Goal: Information Seeking & Learning: Understand process/instructions

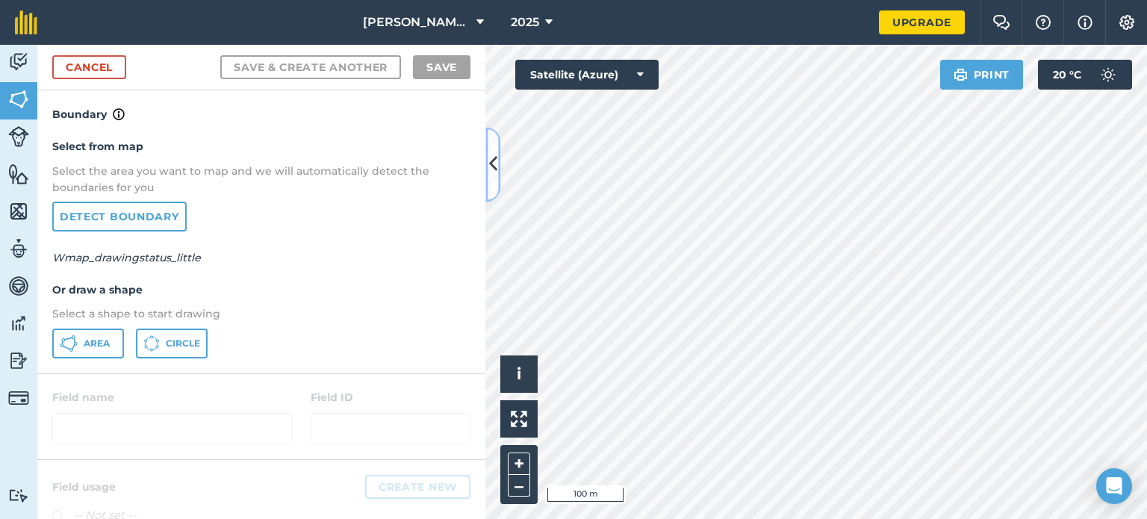
click at [489, 175] on icon at bounding box center [493, 165] width 8 height 26
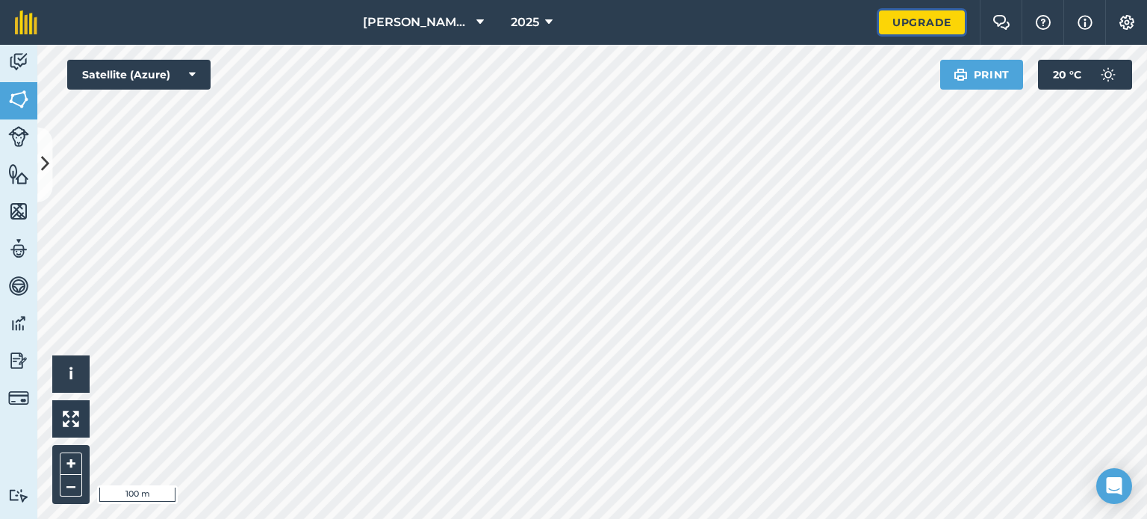
click at [896, 20] on link "Upgrade" at bounding box center [922, 22] width 86 height 24
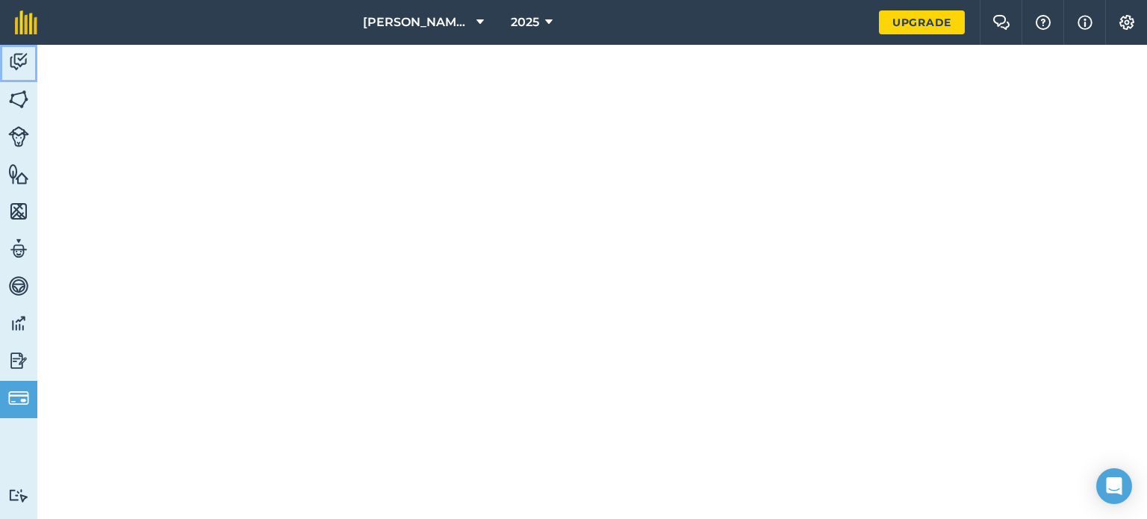
click at [13, 51] on img at bounding box center [18, 62] width 21 height 22
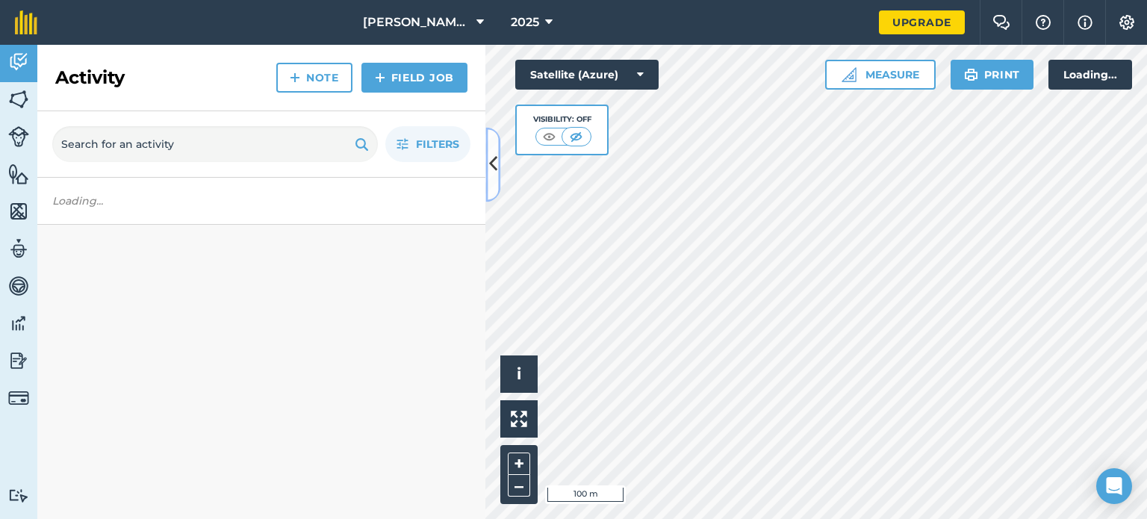
click at [495, 165] on icon at bounding box center [493, 165] width 8 height 26
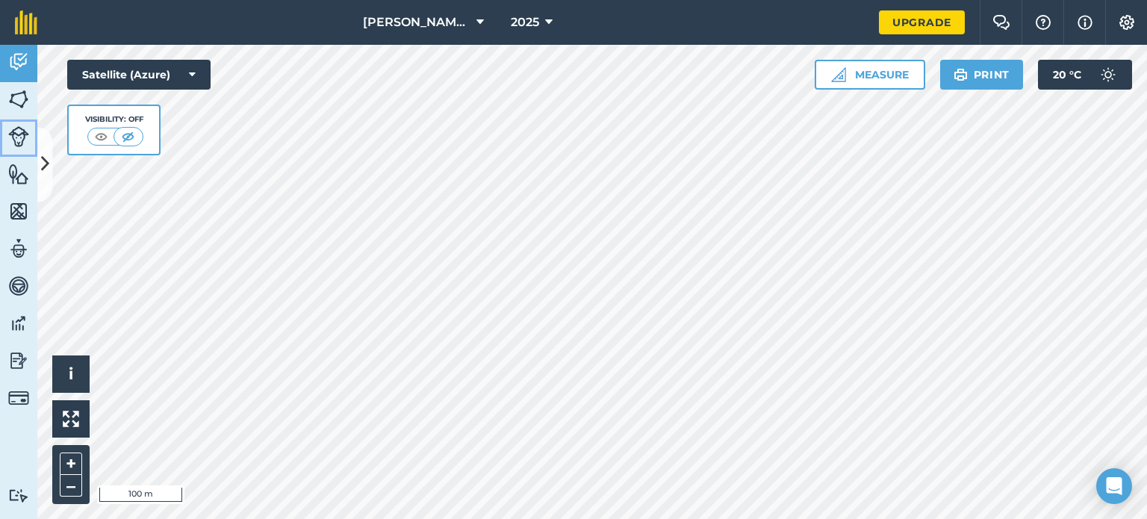
click at [12, 133] on img at bounding box center [18, 136] width 21 height 21
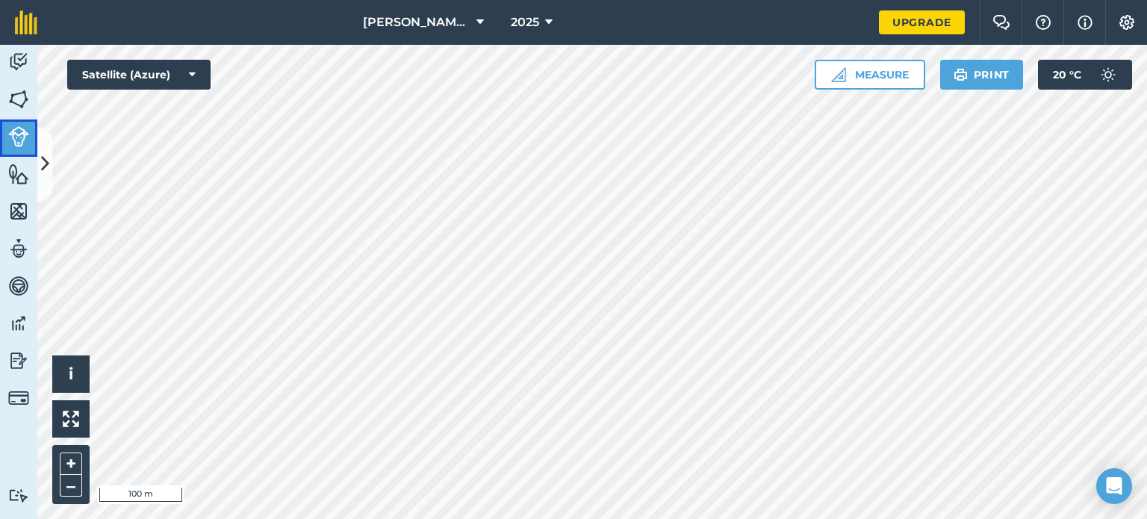
click at [12, 133] on img at bounding box center [18, 136] width 21 height 21
click at [43, 168] on icon at bounding box center [45, 165] width 8 height 26
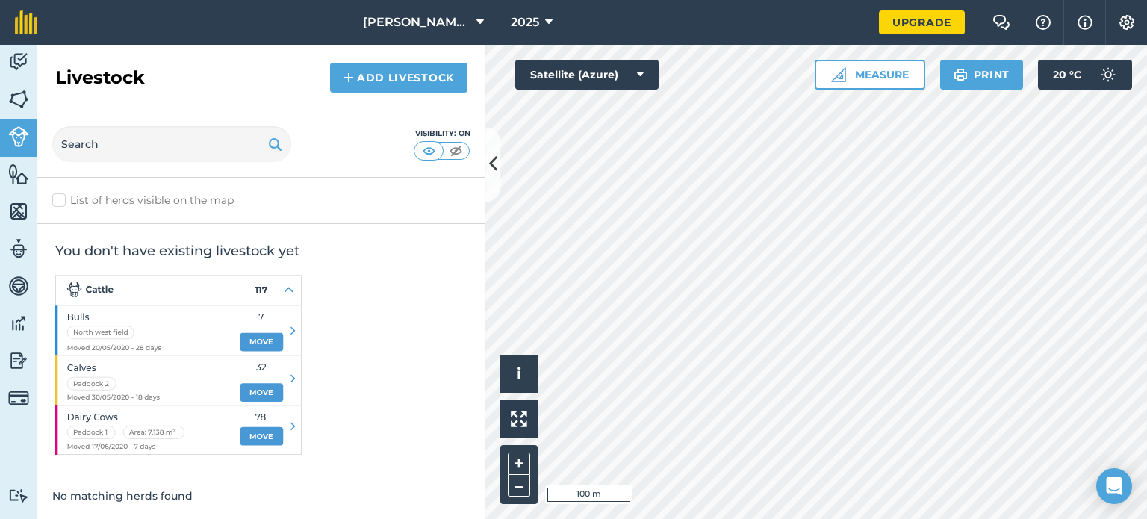
click at [239, 317] on img at bounding box center [178, 365] width 246 height 180
click at [13, 169] on img at bounding box center [18, 174] width 21 height 22
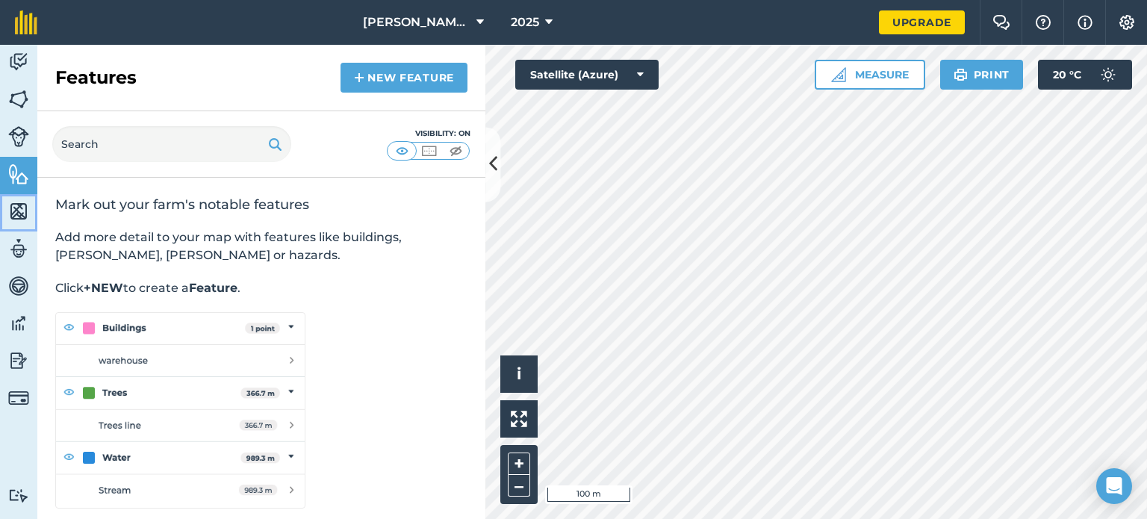
click at [13, 199] on link "Maps" at bounding box center [18, 212] width 37 height 37
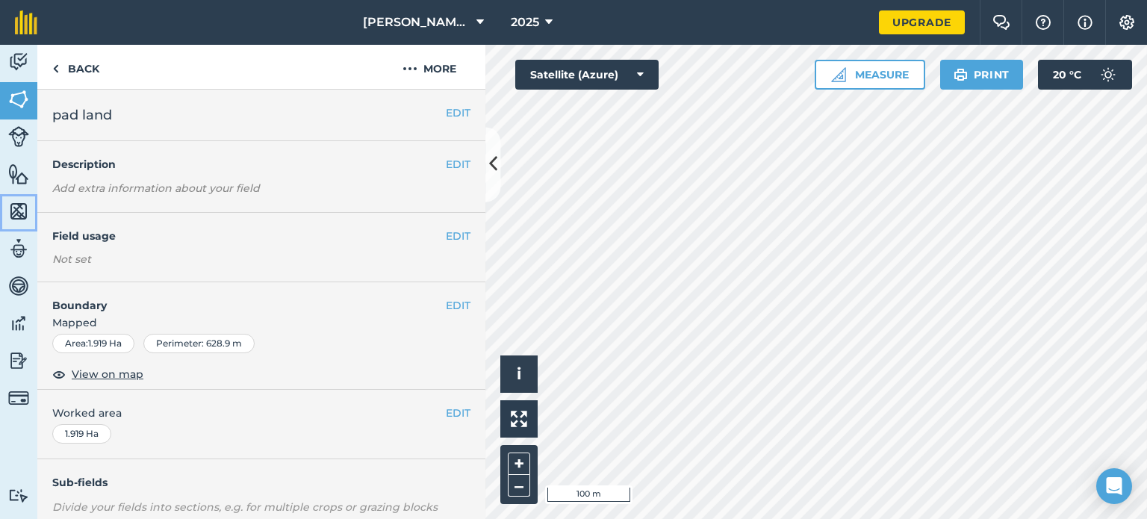
click at [21, 203] on img at bounding box center [18, 211] width 21 height 22
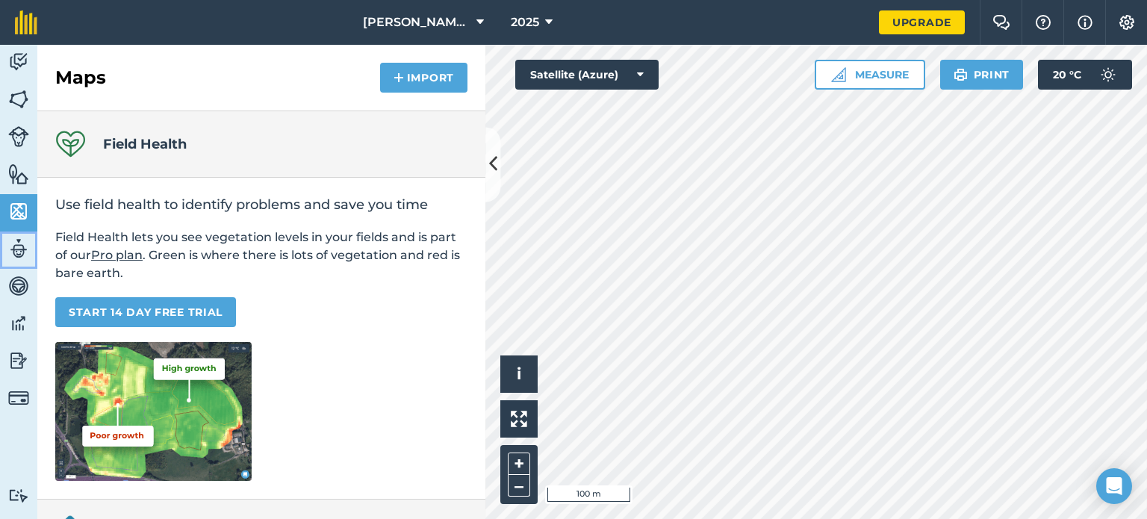
click at [14, 243] on img at bounding box center [18, 248] width 21 height 22
select select "MEMBER"
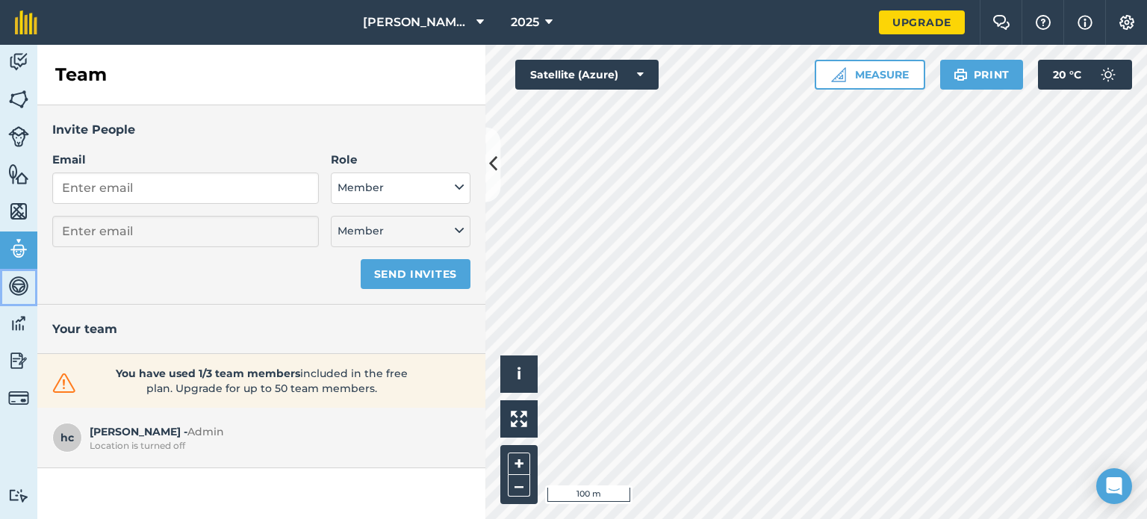
click at [13, 280] on img at bounding box center [18, 286] width 21 height 22
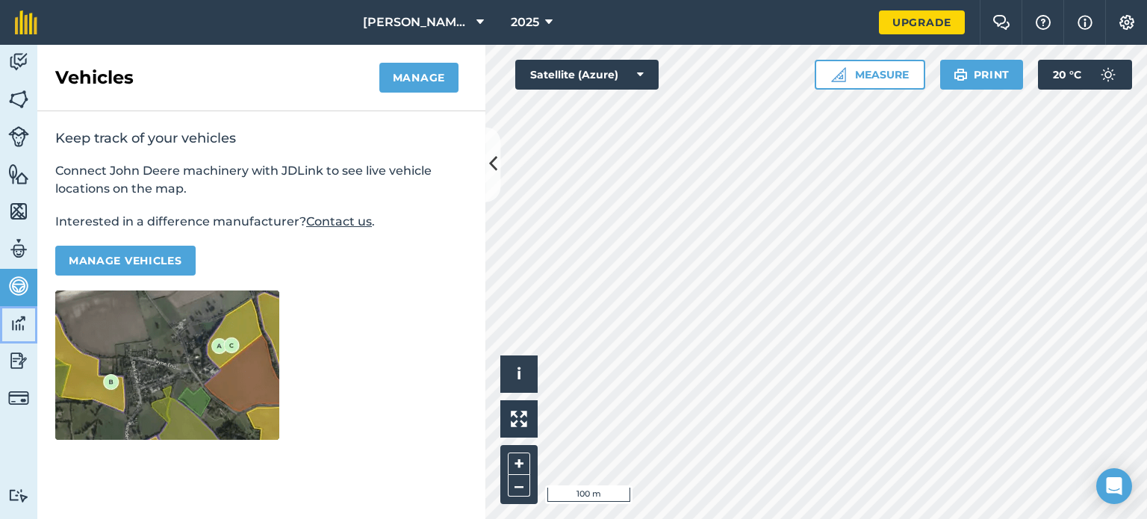
click at [19, 321] on img at bounding box center [18, 323] width 21 height 22
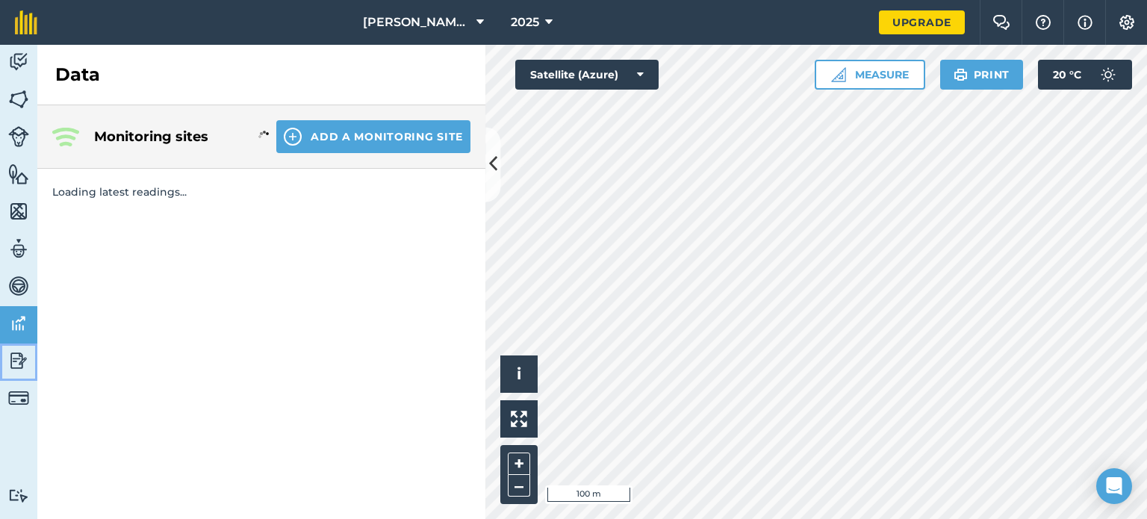
click at [17, 362] on img at bounding box center [18, 360] width 21 height 22
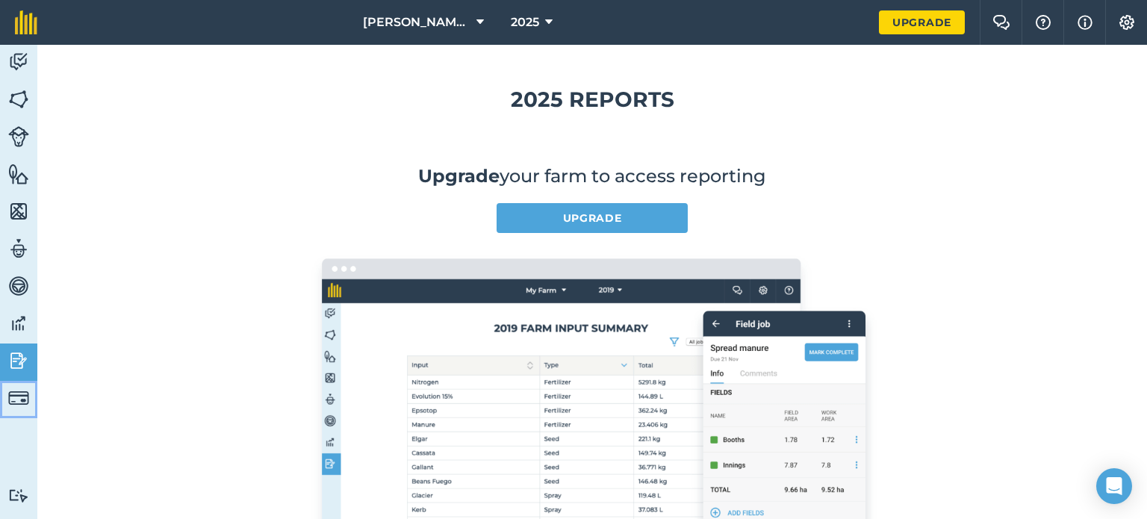
click at [26, 393] on img at bounding box center [18, 397] width 21 height 21
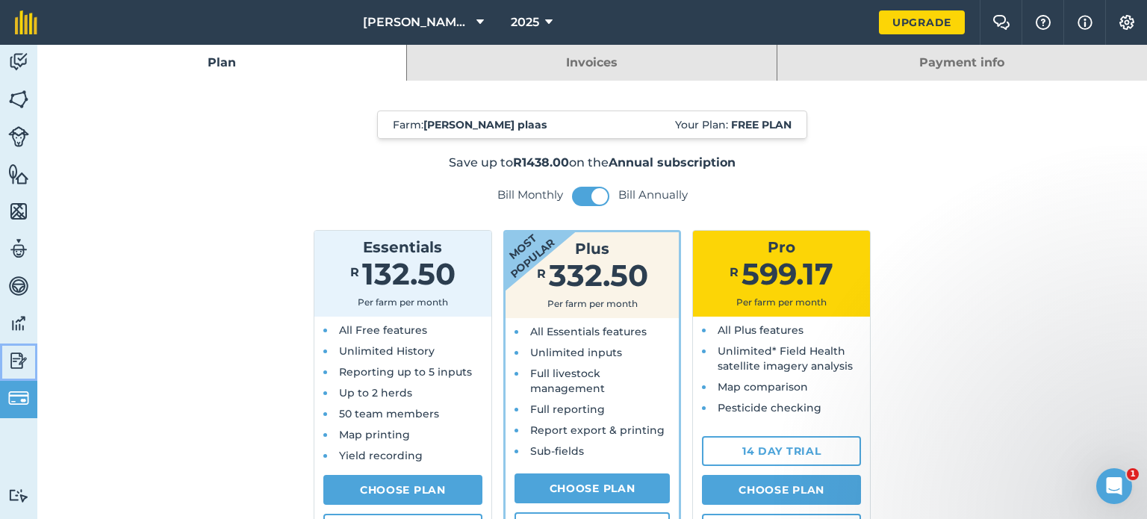
click at [9, 359] on img at bounding box center [18, 360] width 21 height 22
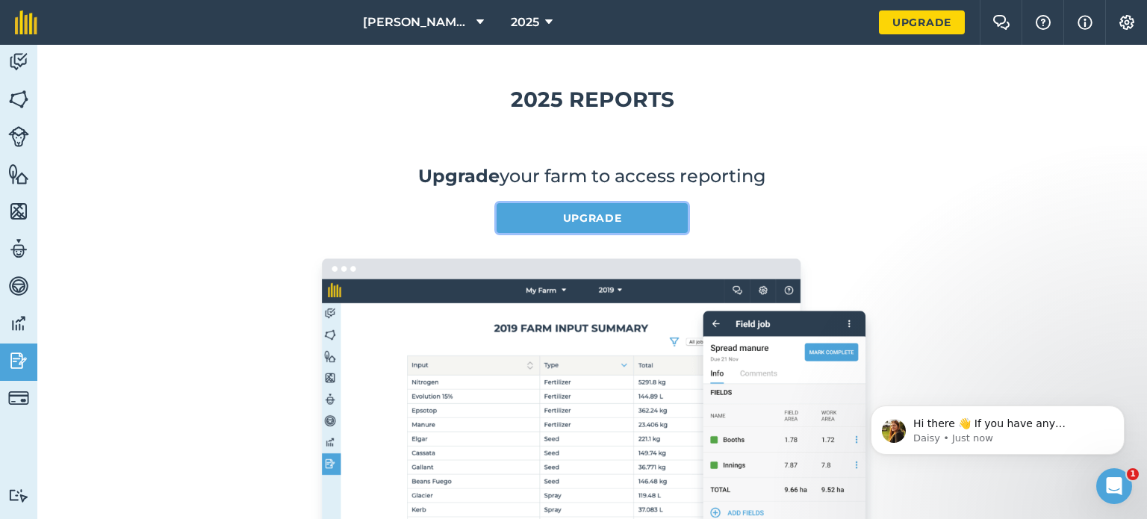
click at [534, 211] on link "Upgrade" at bounding box center [591, 218] width 191 height 30
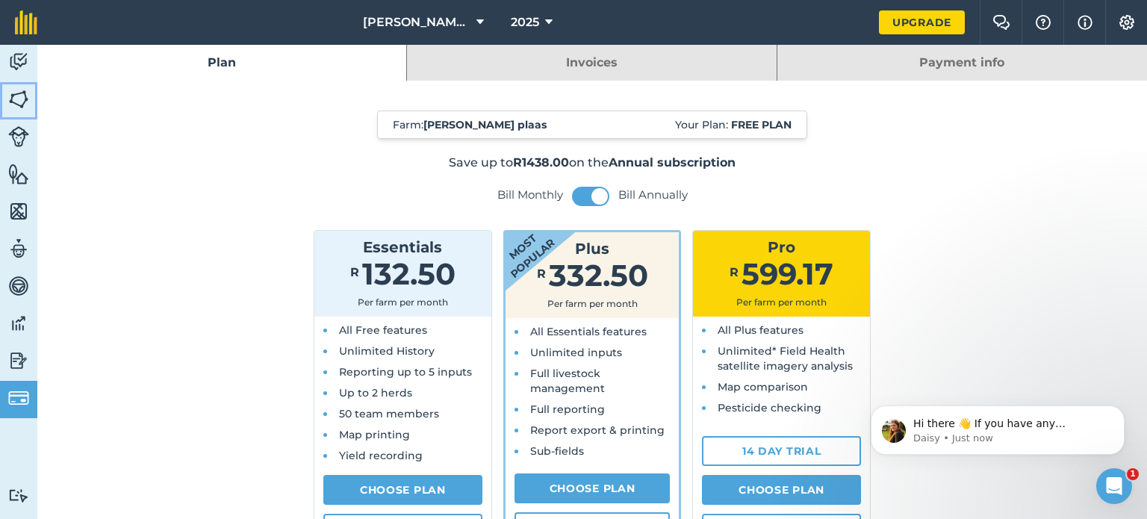
click at [21, 91] on img at bounding box center [18, 99] width 21 height 22
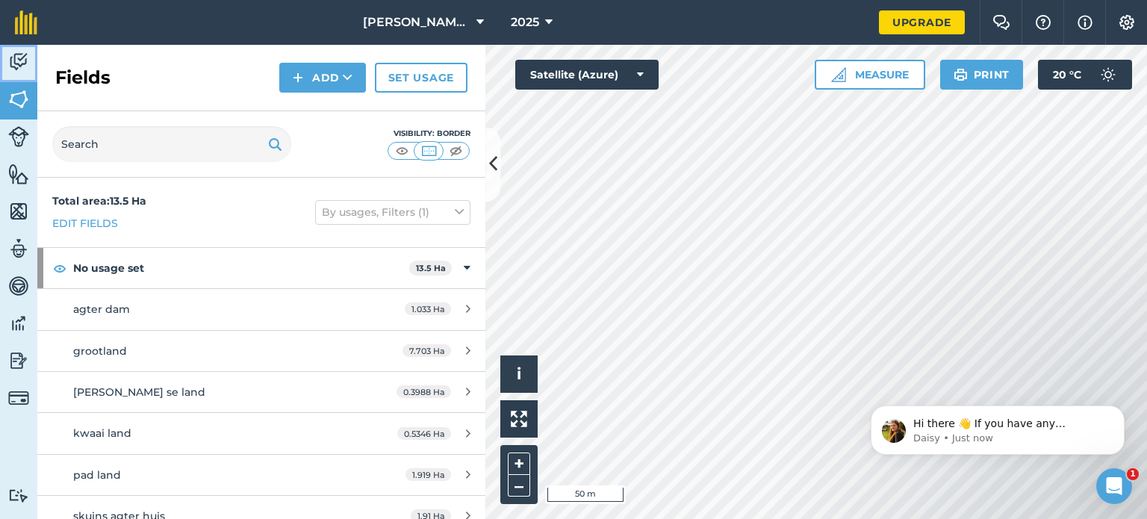
click at [14, 51] on img at bounding box center [18, 62] width 21 height 22
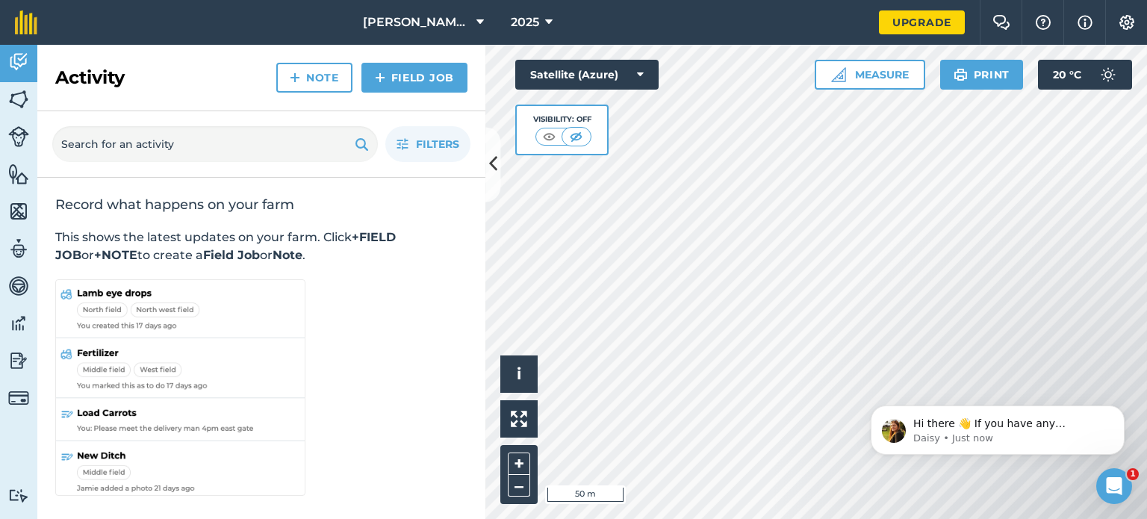
click at [400, 282] on div "Record what happens on your farm This shows the latest updates on your farm. Cl…" at bounding box center [261, 348] width 448 height 340
drag, startPoint x: 400, startPoint y: 282, endPoint x: 367, endPoint y: 193, distance: 94.7
click at [367, 193] on div "Record what happens on your farm This shows the latest updates on your farm. Cl…" at bounding box center [261, 348] width 448 height 340
click at [415, 322] on div "Record what happens on your farm This shows the latest updates on your farm. Cl…" at bounding box center [261, 348] width 448 height 340
click at [16, 131] on img at bounding box center [18, 136] width 21 height 21
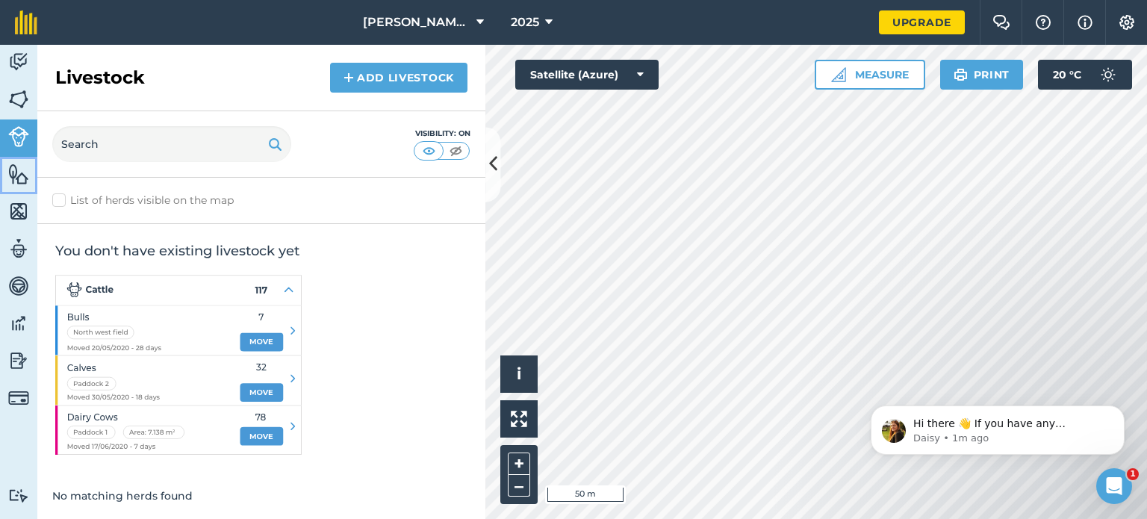
click at [16, 163] on img at bounding box center [18, 174] width 21 height 22
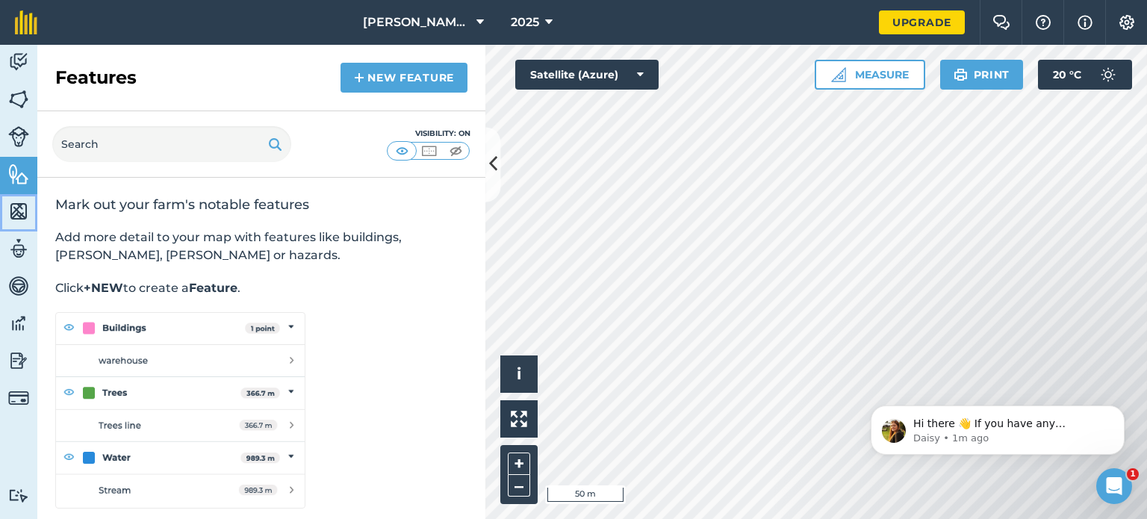
click at [18, 202] on img at bounding box center [18, 211] width 21 height 22
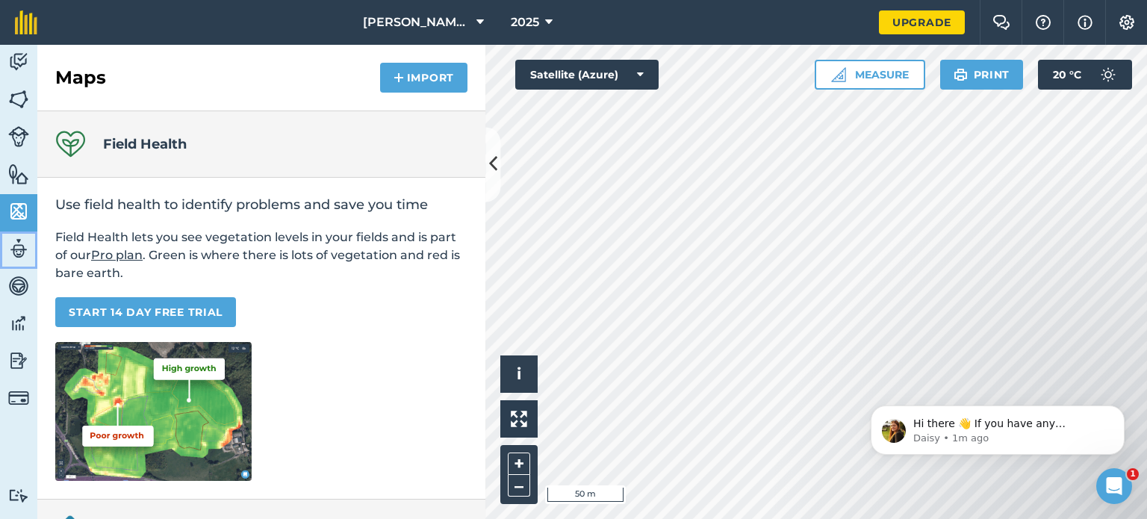
click at [18, 240] on img at bounding box center [18, 248] width 21 height 22
select select "MEMBER"
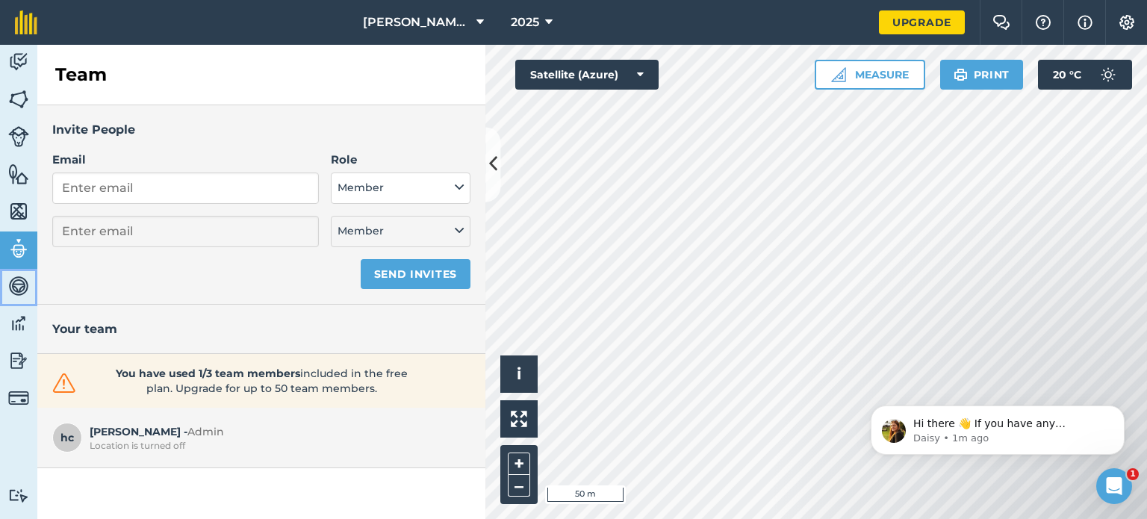
click at [18, 279] on img at bounding box center [18, 286] width 21 height 22
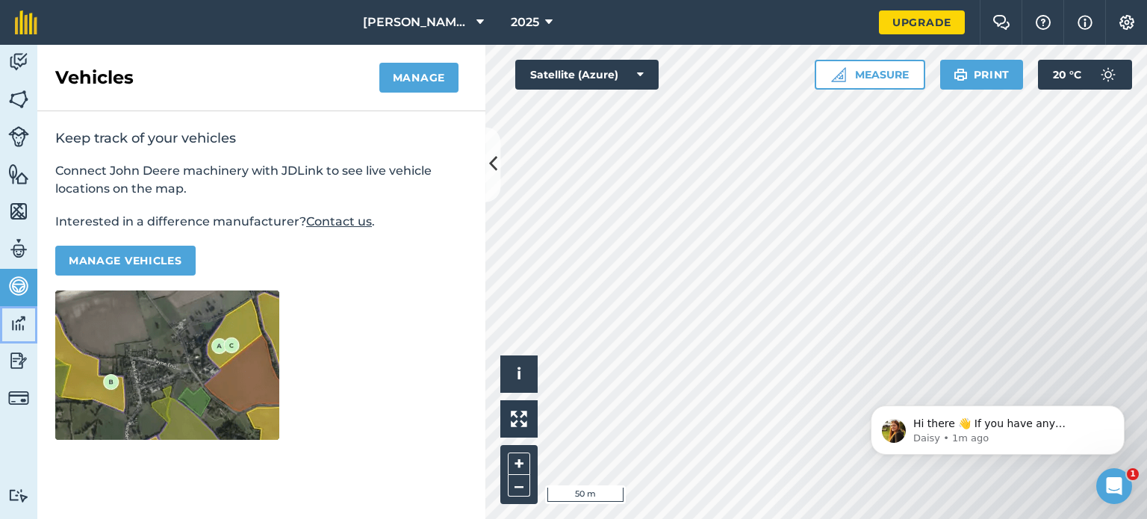
click at [15, 312] on img at bounding box center [18, 323] width 21 height 22
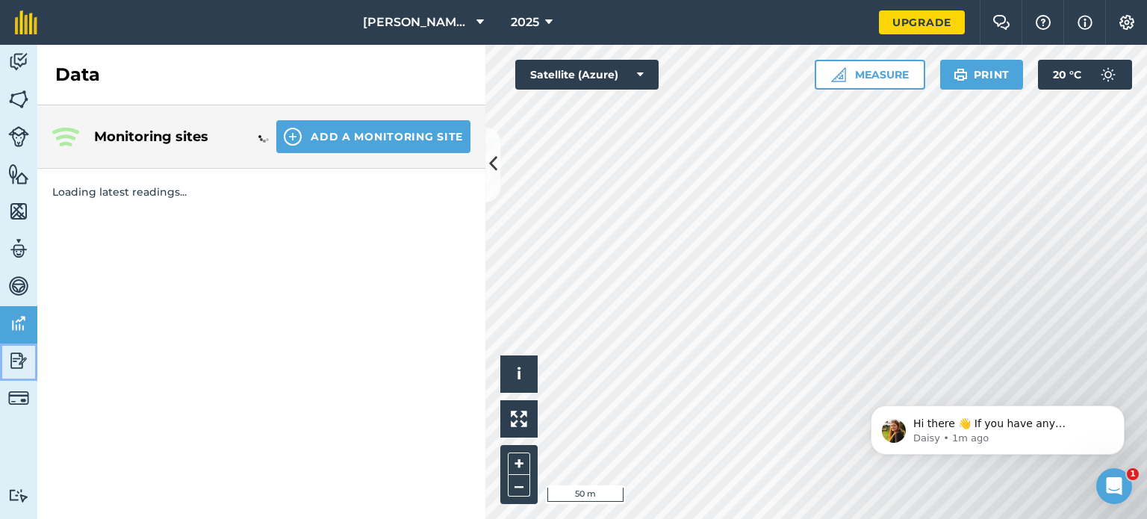
click at [19, 359] on img at bounding box center [18, 360] width 21 height 22
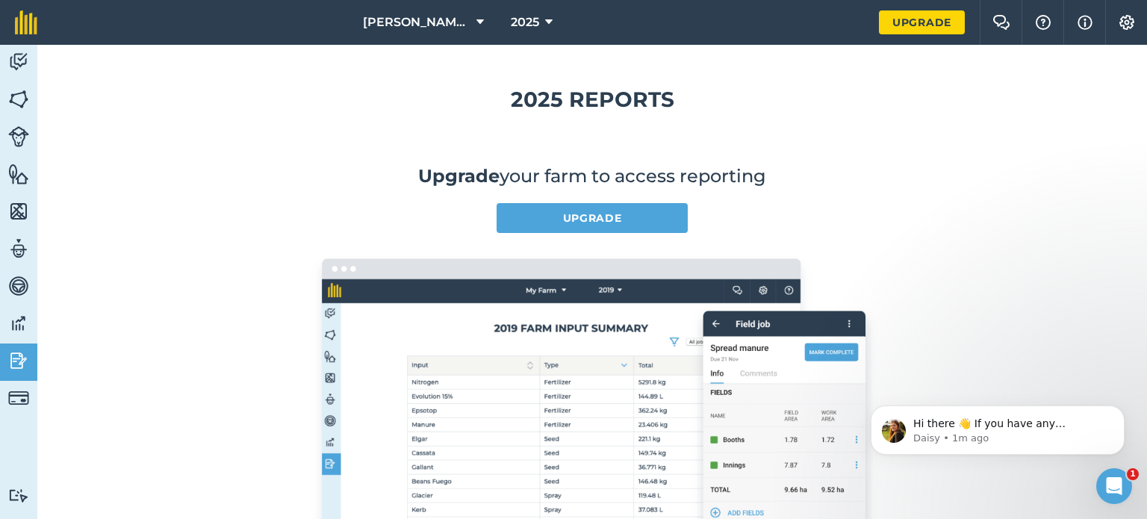
click at [1007, 380] on body "Hi there 👋 If you have any questions about our pricing or which plan is right f…" at bounding box center [997, 426] width 287 height 93
drag, startPoint x: 1007, startPoint y: 379, endPoint x: 1122, endPoint y: 365, distance: 115.8
click at [1122, 374] on html "Hi there 👋 If you have any questions about our pricing or which plan is right f…" at bounding box center [997, 426] width 299 height 105
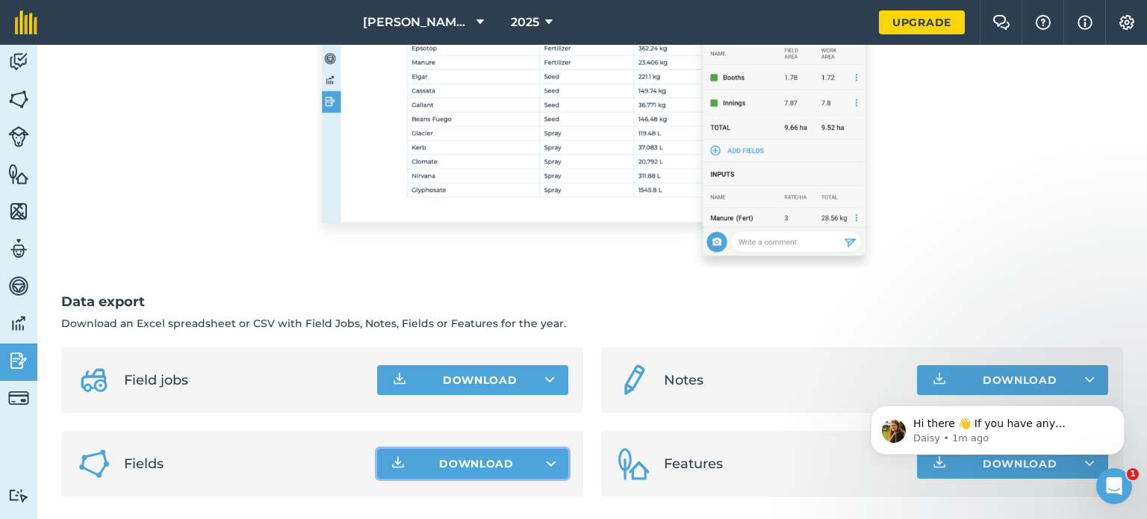
click at [449, 456] on span "Download" at bounding box center [476, 463] width 75 height 15
click at [1121, 405] on button "Dismiss notification" at bounding box center [1119, 409] width 19 height 19
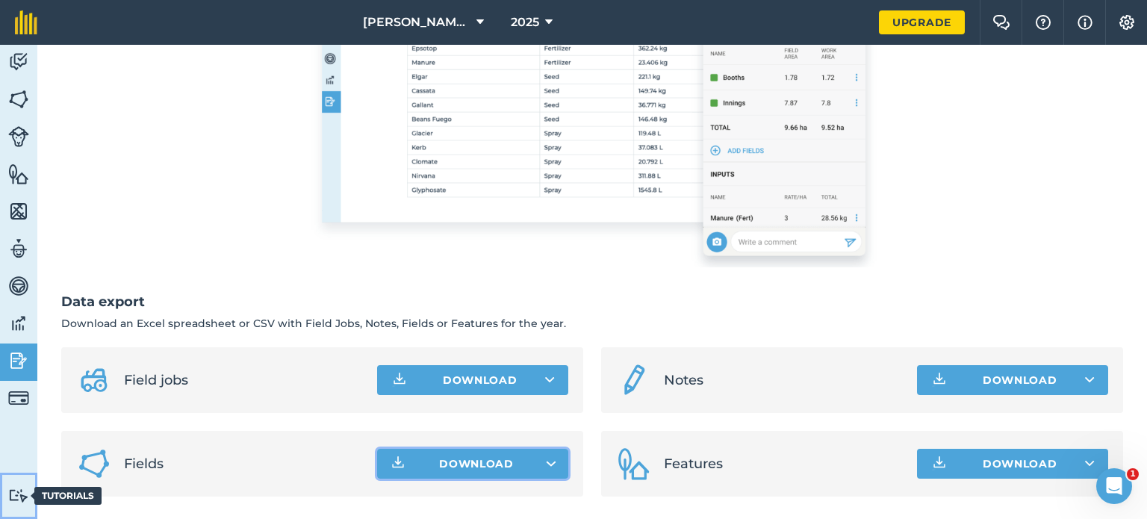
click at [14, 493] on img at bounding box center [18, 495] width 21 height 14
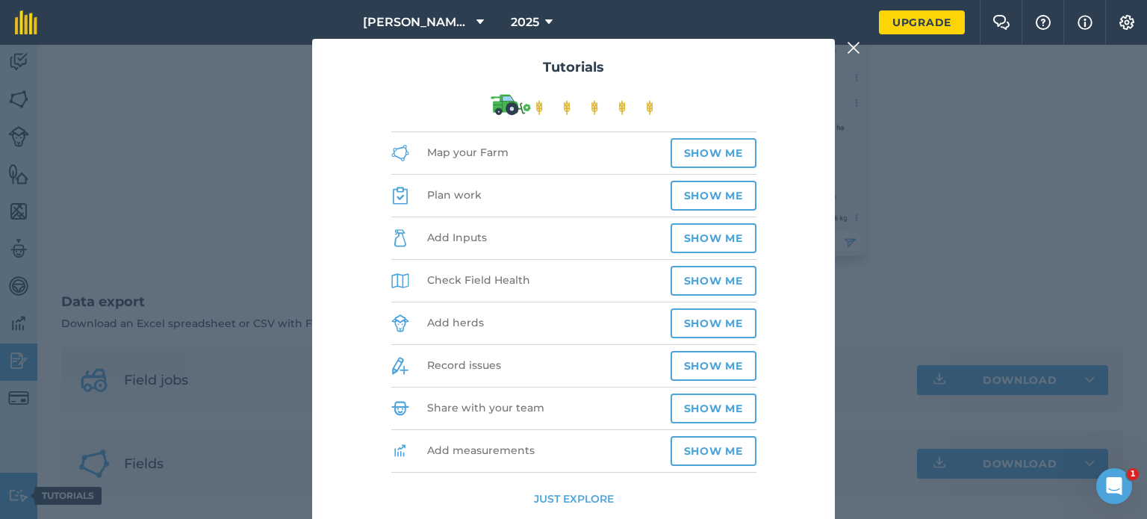
click at [14, 493] on div "Tutorials Map your Farm Show me Plan work Show me Add Inputs Show me Check Fiel…" at bounding box center [573, 282] width 1147 height 474
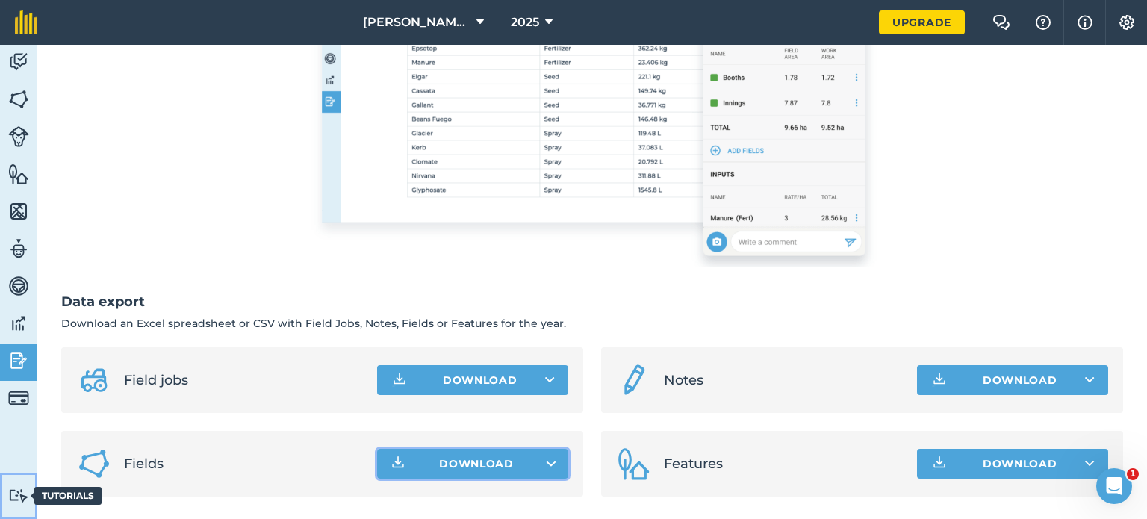
click at [14, 493] on img at bounding box center [18, 495] width 21 height 14
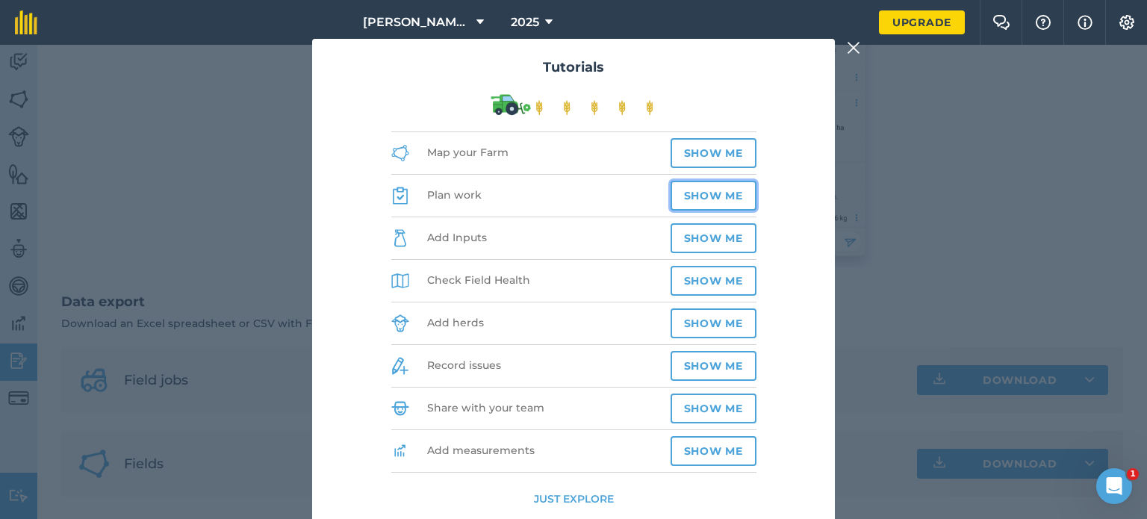
click at [707, 184] on button "Show me" at bounding box center [713, 196] width 86 height 30
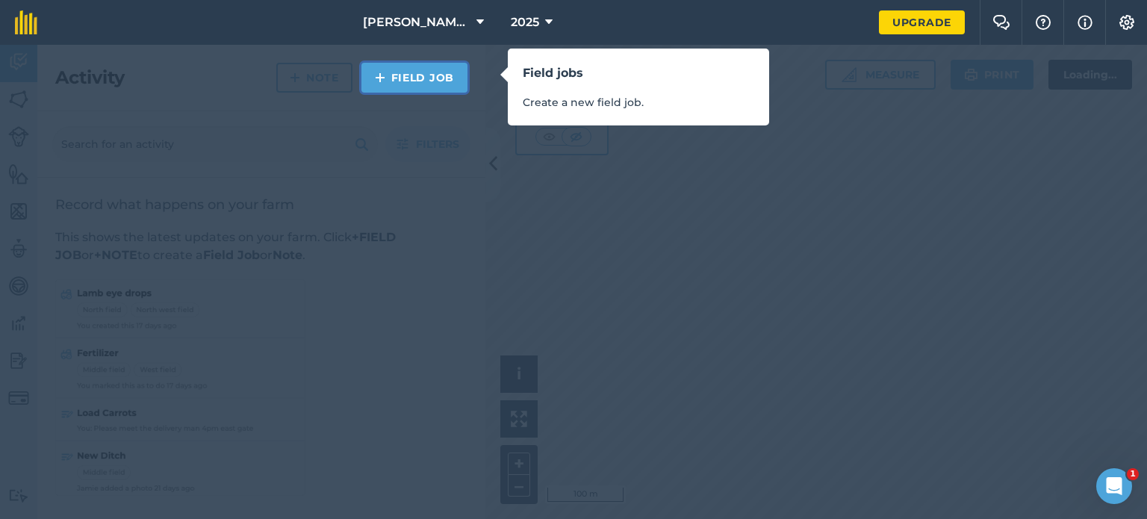
click at [443, 70] on link "Field Job" at bounding box center [414, 78] width 106 height 30
